Goal: Task Accomplishment & Management: Manage account settings

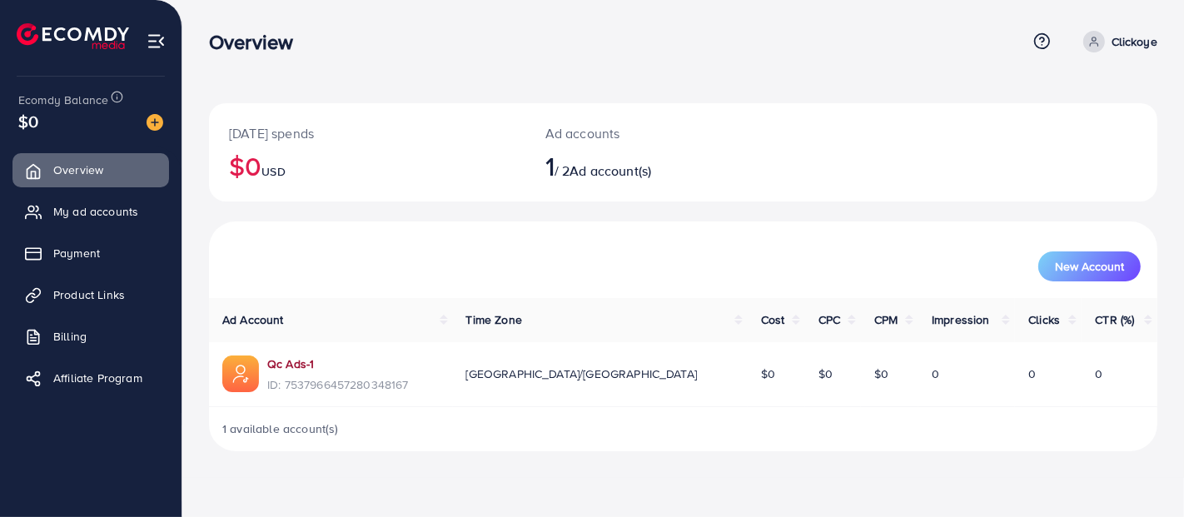
click at [297, 365] on link "Qc Ads-1" at bounding box center [290, 364] width 47 height 17
